Goal: Transaction & Acquisition: Purchase product/service

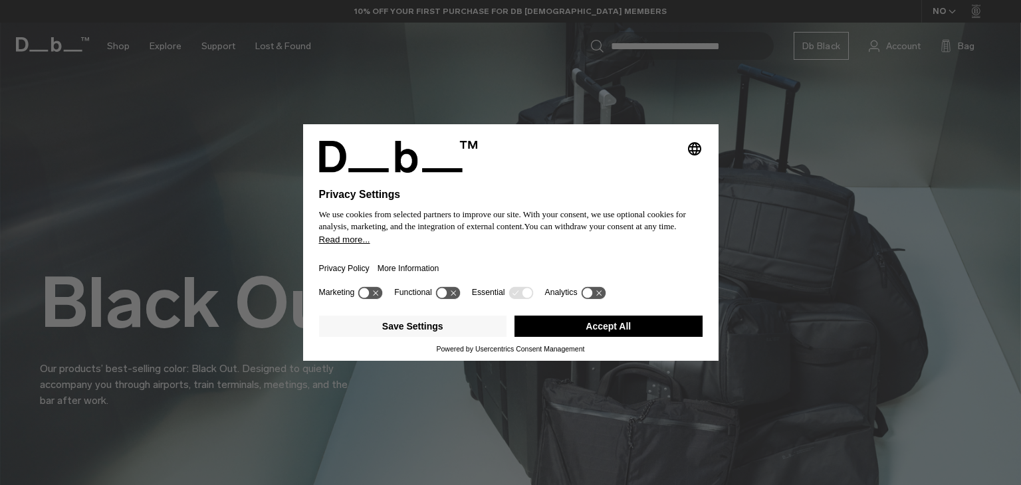
click at [589, 332] on button "Accept All" at bounding box center [608, 326] width 188 height 21
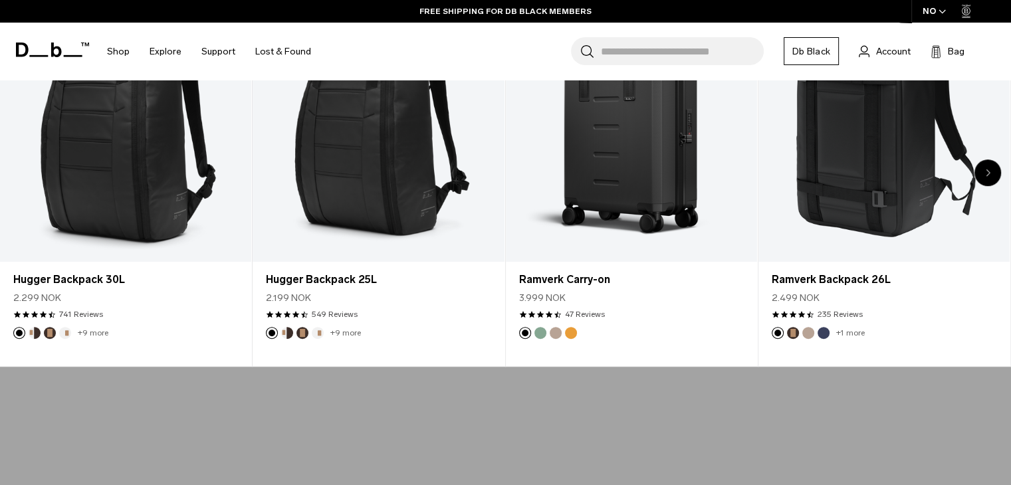
scroll to position [635, 0]
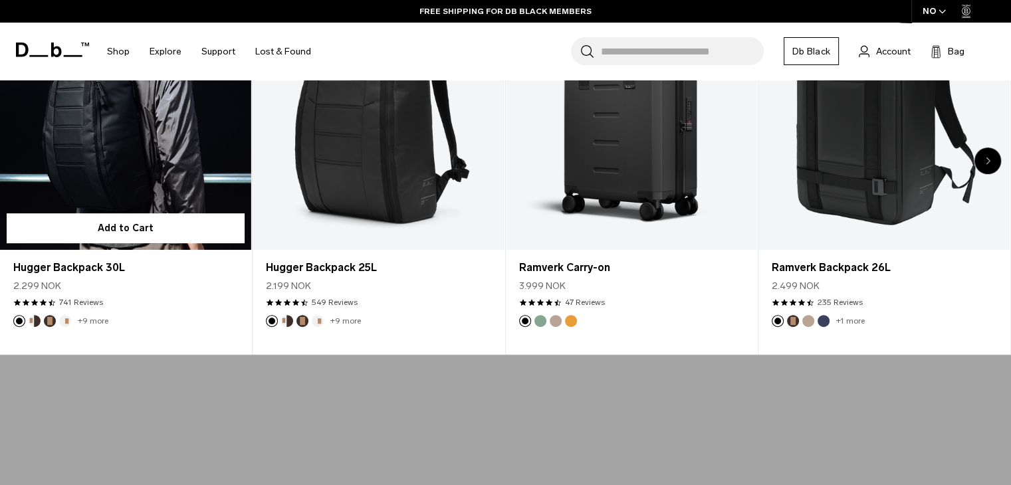
click at [162, 163] on link "Hugger Backpack 30L" at bounding box center [125, 109] width 251 height 279
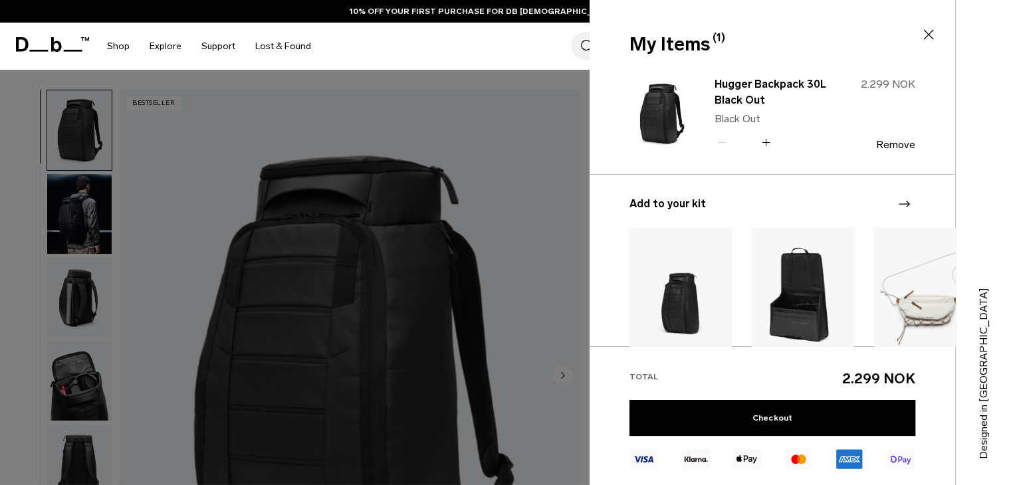
click at [808, 394] on div "Total 2.299 NOK Checkout" at bounding box center [771, 415] width 365 height 139
click at [843, 427] on link "Checkout" at bounding box center [772, 418] width 286 height 36
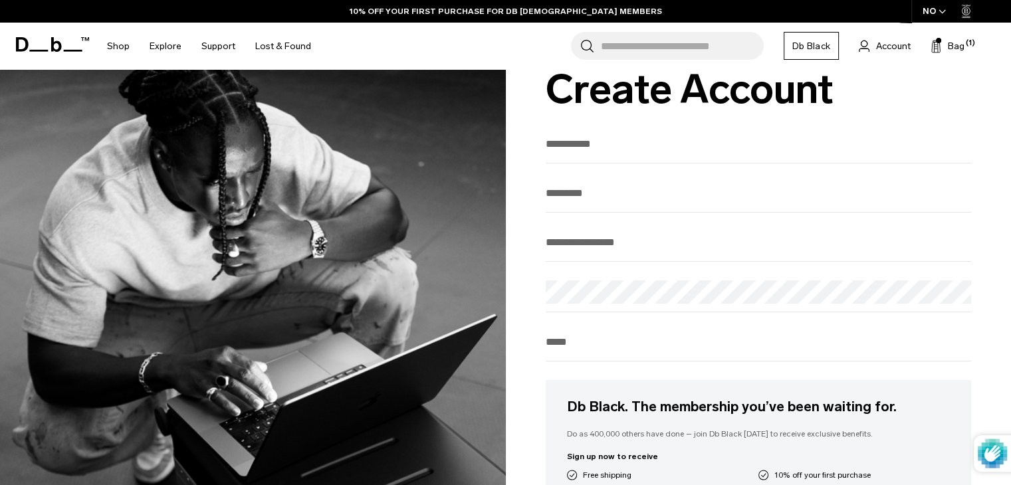
scroll to position [58, 0]
